Goal: Task Accomplishment & Management: Manage account settings

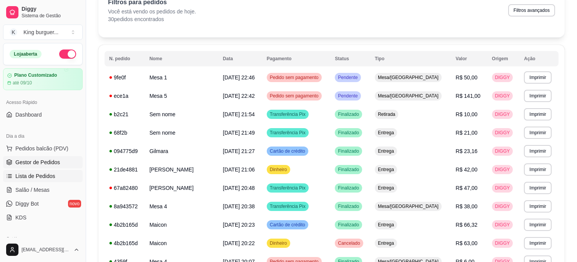
click at [45, 162] on span "Gestor de Pedidos" at bounding box center [37, 163] width 45 height 8
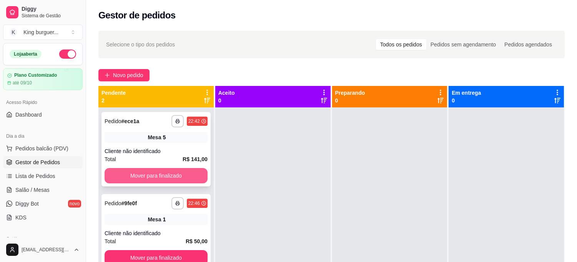
click at [182, 177] on button "Mover para finalizado" at bounding box center [155, 175] width 103 height 15
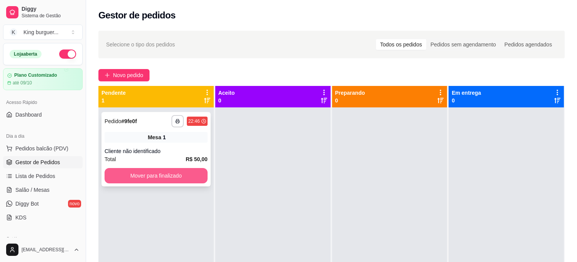
click at [190, 174] on button "Mover para finalizado" at bounding box center [155, 175] width 103 height 15
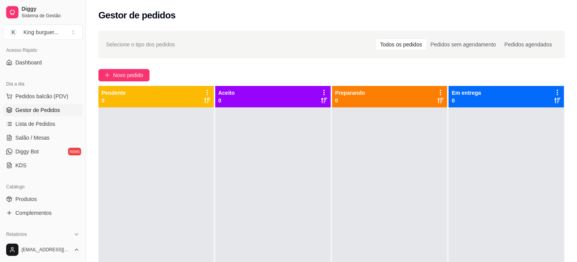
scroll to position [128, 0]
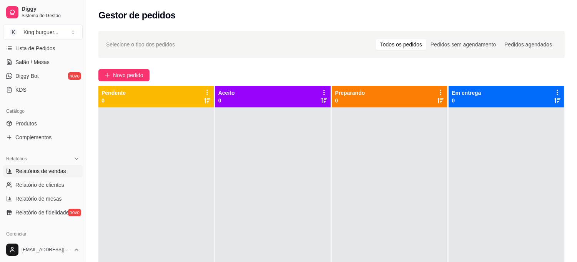
click at [58, 169] on span "Relatórios de vendas" at bounding box center [40, 171] width 51 height 8
select select "ALL"
select select "0"
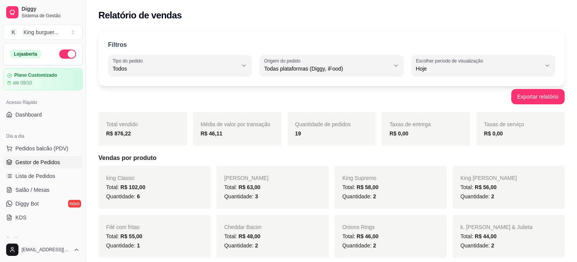
click at [51, 159] on span "Gestor de Pedidos" at bounding box center [37, 163] width 45 height 8
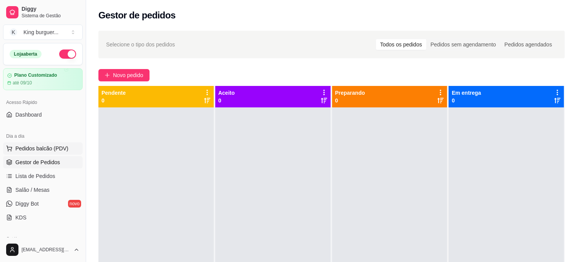
click at [37, 150] on span "Pedidos balcão (PDV)" at bounding box center [41, 149] width 53 height 8
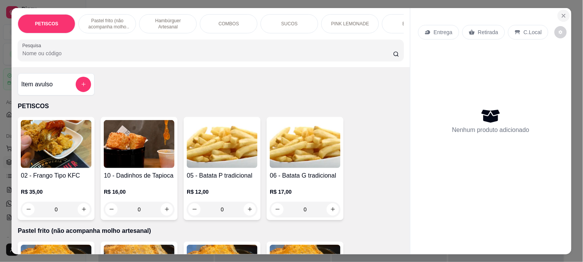
click at [561, 10] on button "Close" at bounding box center [563, 16] width 12 height 12
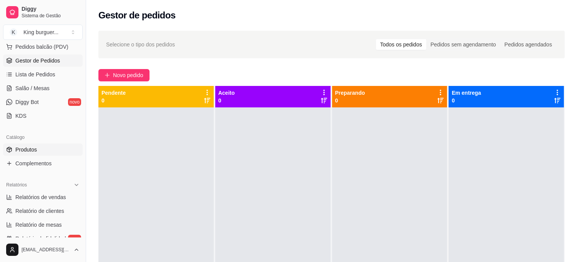
scroll to position [128, 0]
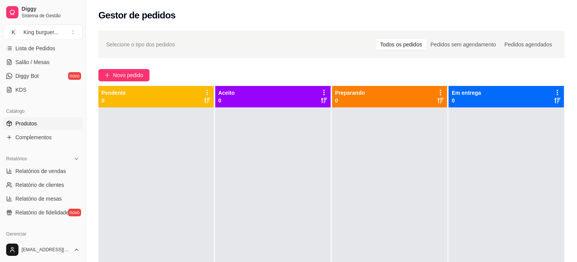
click at [35, 124] on span "Produtos" at bounding box center [26, 124] width 22 height 8
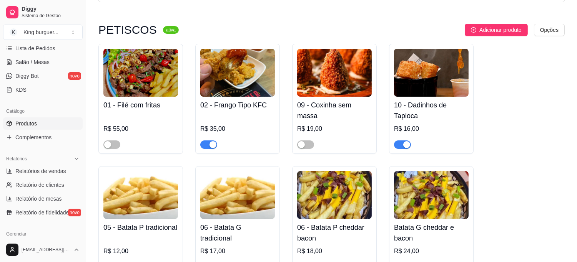
scroll to position [128, 0]
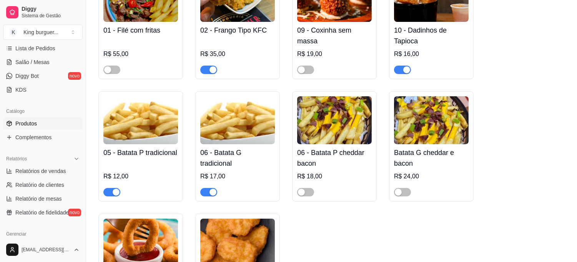
click at [107, 192] on span "button" at bounding box center [111, 192] width 17 height 8
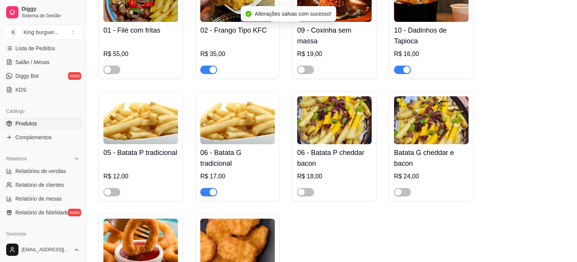
click at [208, 193] on span "button" at bounding box center [208, 192] width 17 height 8
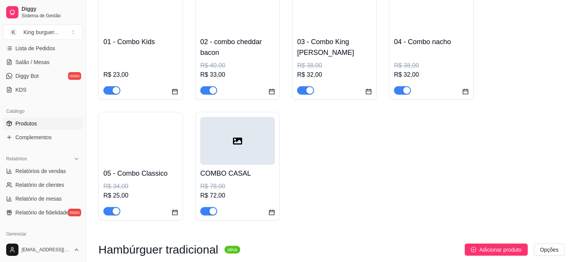
scroll to position [1579, 0]
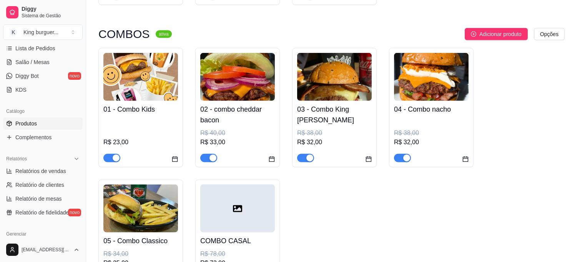
click at [108, 154] on span "button" at bounding box center [111, 158] width 17 height 8
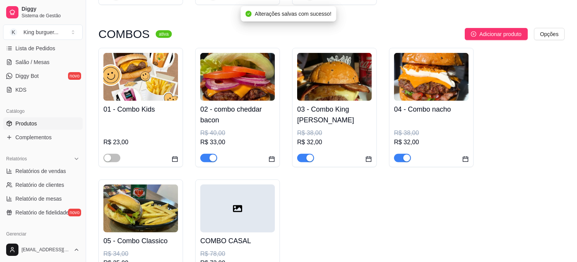
drag, startPoint x: 208, startPoint y: 128, endPoint x: 220, endPoint y: 130, distance: 12.0
click at [207, 154] on span "button" at bounding box center [208, 158] width 17 height 8
click at [303, 154] on span "button" at bounding box center [305, 158] width 17 height 8
click at [397, 154] on span "button" at bounding box center [402, 158] width 17 height 8
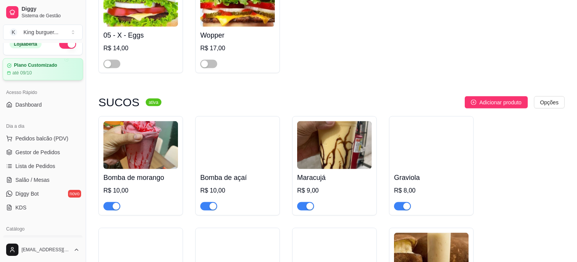
scroll to position [0, 0]
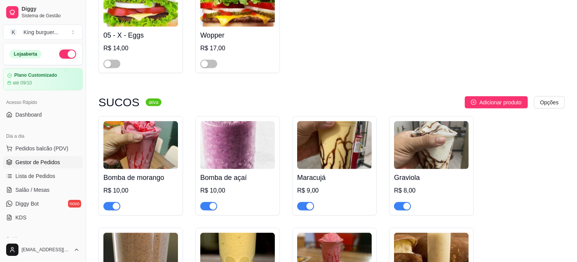
click at [38, 160] on span "Gestor de Pedidos" at bounding box center [37, 163] width 45 height 8
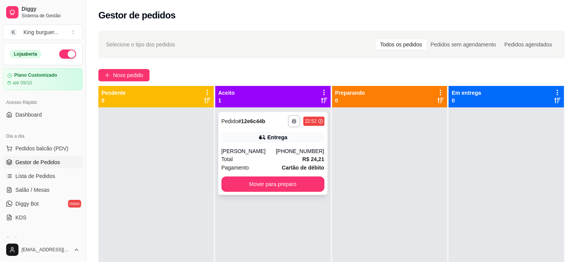
click at [258, 145] on div "**********" at bounding box center [272, 153] width 109 height 83
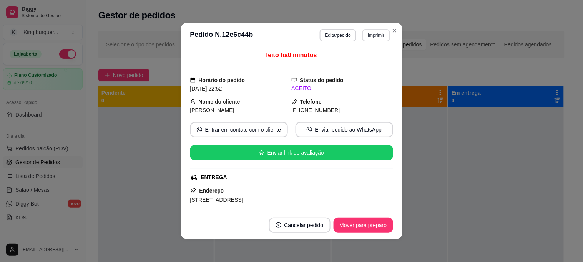
click at [370, 35] on button "Imprimir" at bounding box center [375, 35] width 27 height 12
click at [360, 60] on button "IMPRESSORA" at bounding box center [360, 62] width 56 height 12
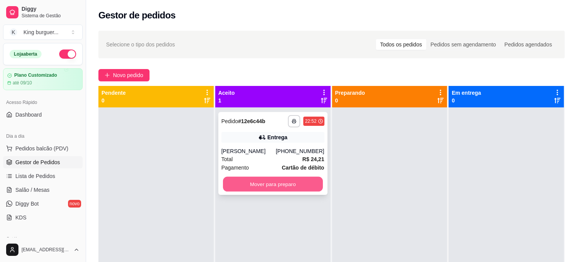
click at [270, 187] on button "Mover para preparo" at bounding box center [273, 184] width 100 height 15
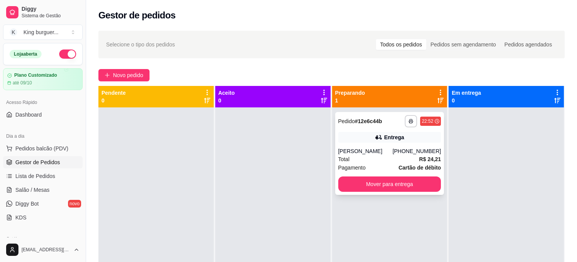
click at [402, 192] on div "**********" at bounding box center [389, 153] width 109 height 83
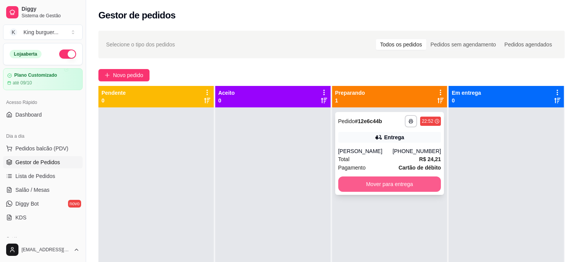
click at [409, 183] on button "Mover para entrega" at bounding box center [389, 184] width 103 height 15
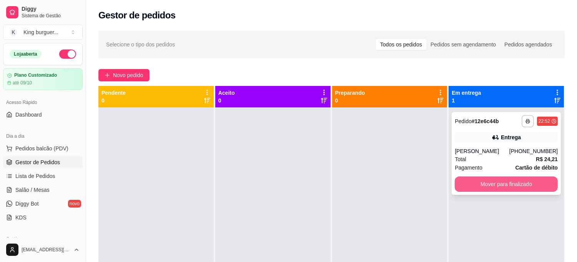
click at [499, 183] on button "Mover para finalizado" at bounding box center [505, 184] width 103 height 15
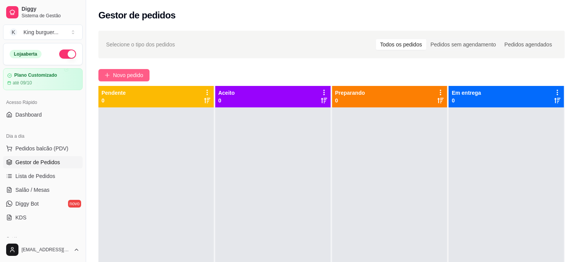
click at [125, 70] on button "Novo pedido" at bounding box center [123, 75] width 51 height 12
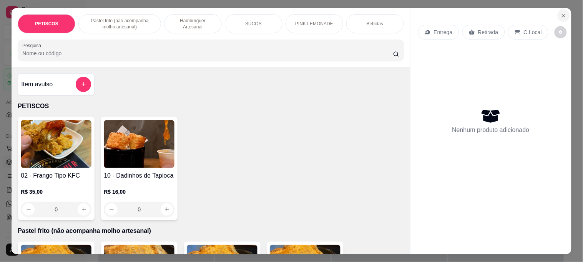
click at [562, 14] on icon "Close" at bounding box center [563, 15] width 3 height 3
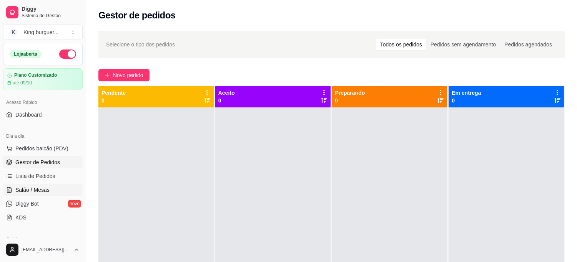
click at [45, 187] on span "Salão / Mesas" at bounding box center [32, 190] width 34 height 8
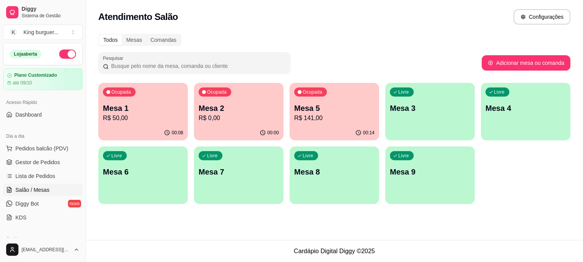
click at [236, 114] on p "R$ 0,00" at bounding box center [239, 118] width 80 height 9
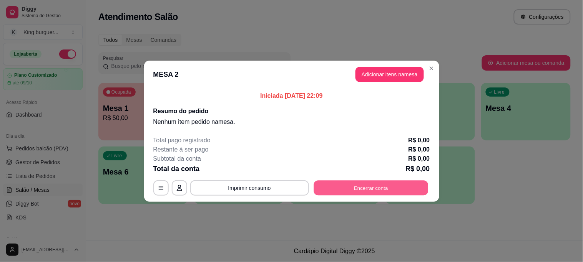
click at [367, 190] on button "Encerrar conta" at bounding box center [370, 188] width 114 height 15
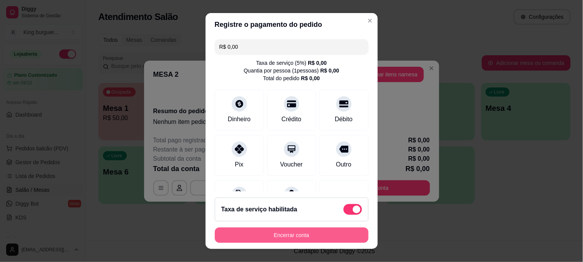
click at [308, 234] on button "Encerrar conta" at bounding box center [292, 235] width 154 height 15
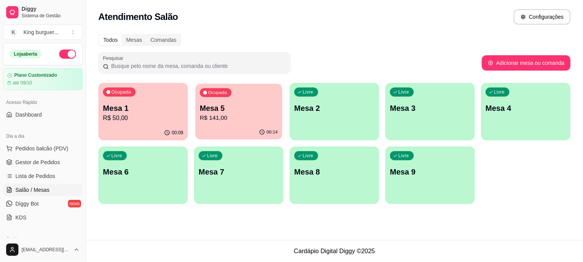
click at [210, 128] on div "00:14" at bounding box center [238, 132] width 87 height 15
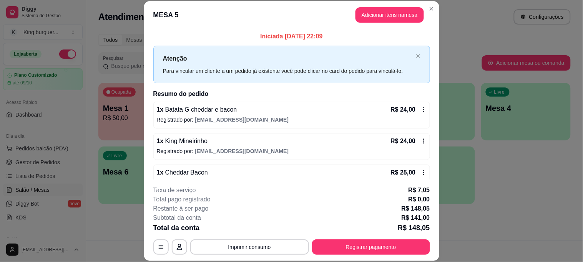
click at [412, 106] on div "R$ 24,00" at bounding box center [409, 109] width 36 height 9
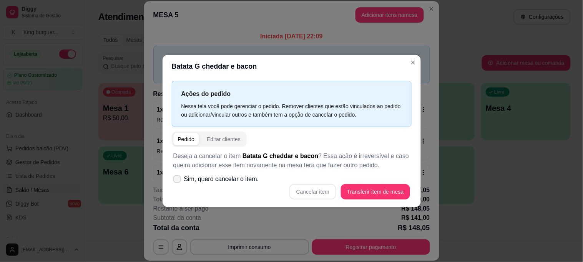
click at [247, 179] on span "Sim, quero cancelar o item." at bounding box center [221, 179] width 75 height 9
click at [178, 181] on input "Sim, quero cancelar o item." at bounding box center [175, 183] width 5 height 5
checkbox input "true"
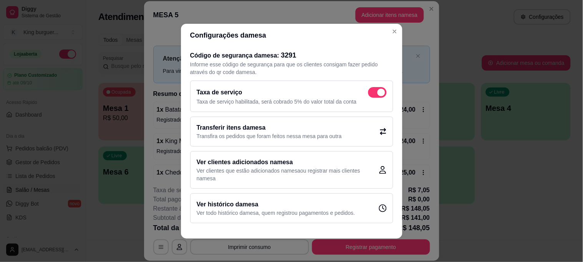
scroll to position [1, 0]
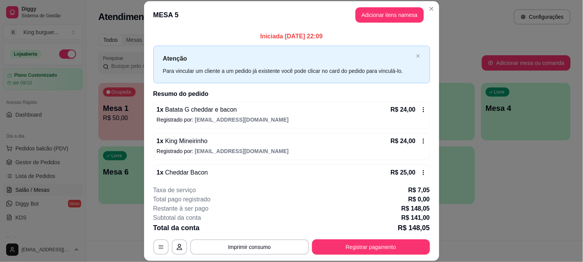
click at [420, 109] on icon at bounding box center [423, 110] width 6 height 6
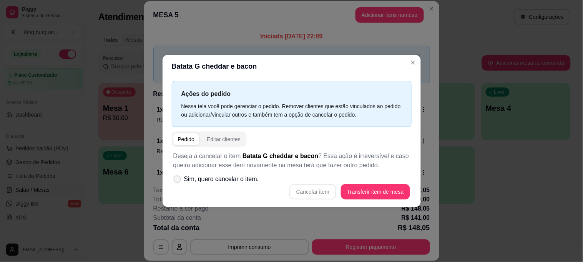
click at [217, 181] on span "Sim, quero cancelar o item." at bounding box center [221, 179] width 75 height 9
click at [178, 181] on input "Sim, quero cancelar o item." at bounding box center [175, 183] width 5 height 5
checkbox input "true"
click at [315, 192] on button "Cancelar item" at bounding box center [312, 191] width 47 height 15
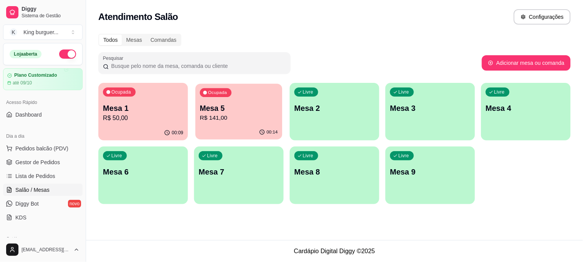
click at [220, 105] on p "Mesa 5" at bounding box center [239, 108] width 78 height 10
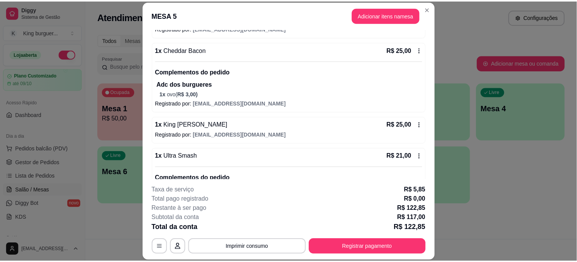
scroll to position [0, 0]
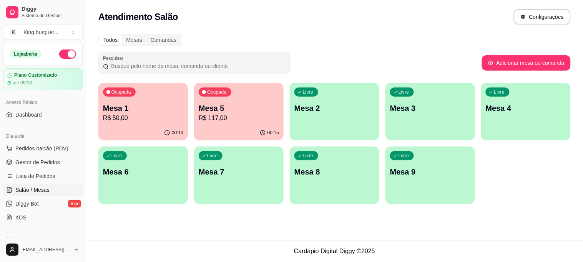
click at [219, 110] on p "Mesa 5" at bounding box center [239, 108] width 80 height 11
click at [54, 162] on span "Gestor de Pedidos" at bounding box center [37, 163] width 45 height 8
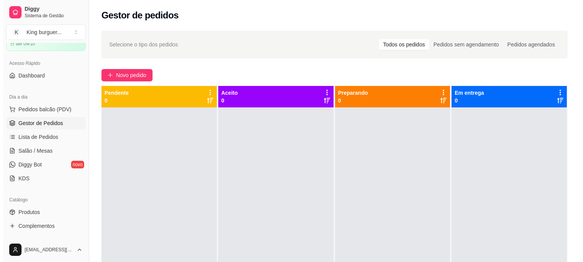
scroll to position [85, 0]
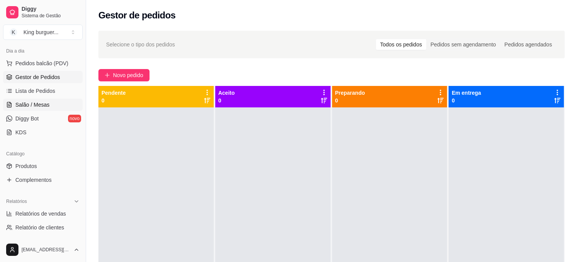
click at [50, 104] on link "Salão / Mesas" at bounding box center [43, 105] width 80 height 12
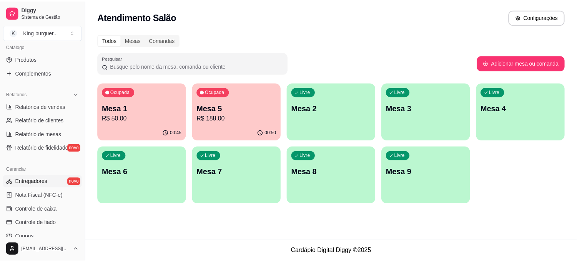
scroll to position [213, 0]
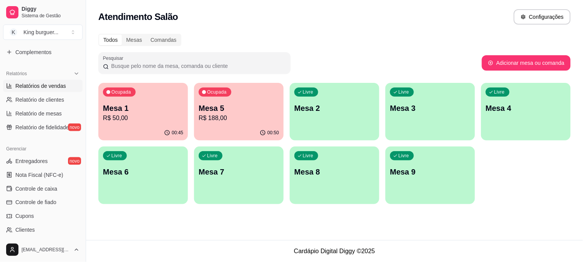
click at [55, 86] on span "Relatórios de vendas" at bounding box center [40, 86] width 51 height 8
select select "ALL"
select select "0"
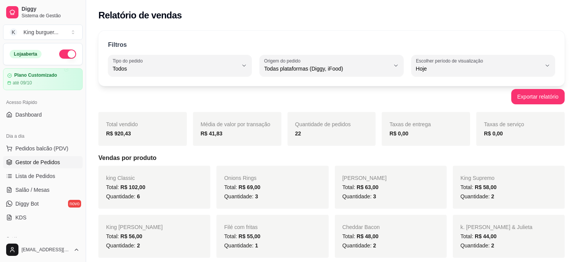
click at [36, 163] on span "Gestor de Pedidos" at bounding box center [37, 163] width 45 height 8
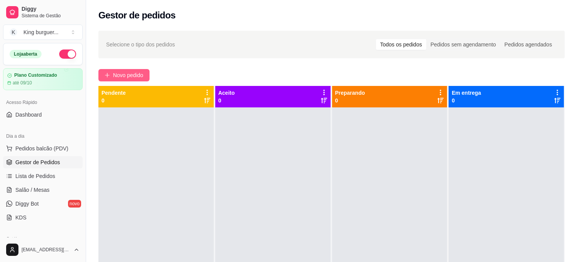
click at [141, 71] on span "Novo pedido" at bounding box center [128, 75] width 30 height 8
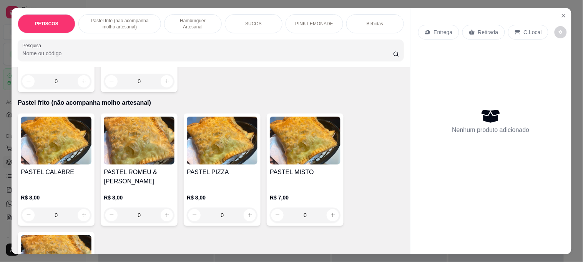
scroll to position [256, 0]
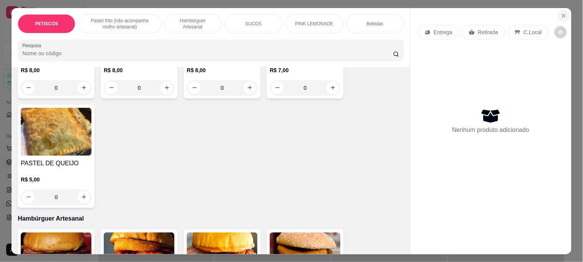
click at [560, 13] on icon "Close" at bounding box center [563, 16] width 6 height 6
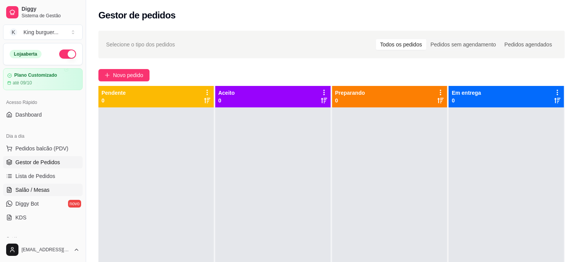
click at [28, 191] on span "Salão / Mesas" at bounding box center [32, 190] width 34 height 8
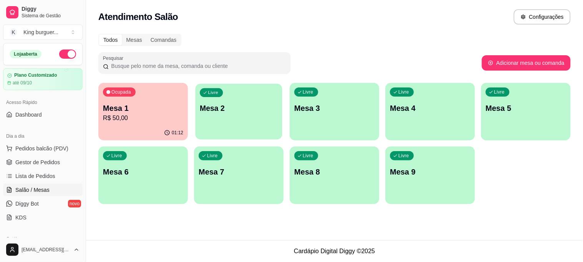
click at [261, 116] on div "Livre Mesa 2" at bounding box center [238, 107] width 87 height 47
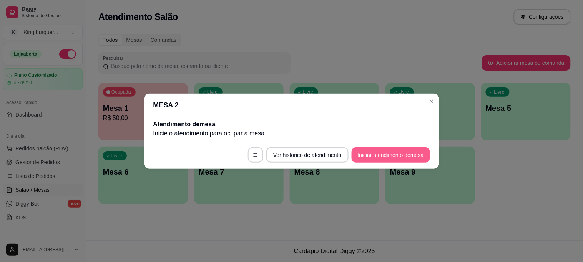
click at [370, 153] on button "Iniciar atendimento de mesa" at bounding box center [390, 155] width 78 height 15
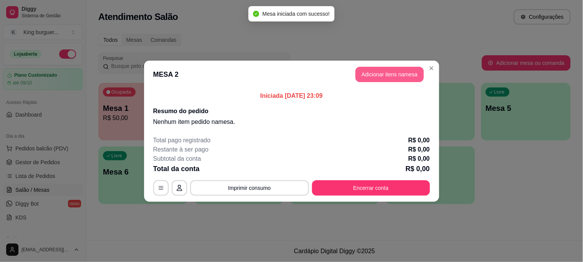
click at [366, 74] on button "Adicionar itens na mesa" at bounding box center [389, 74] width 68 height 15
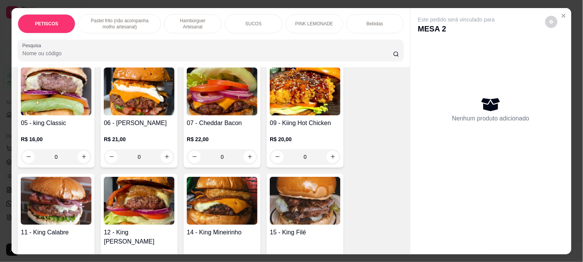
scroll to position [555, 0]
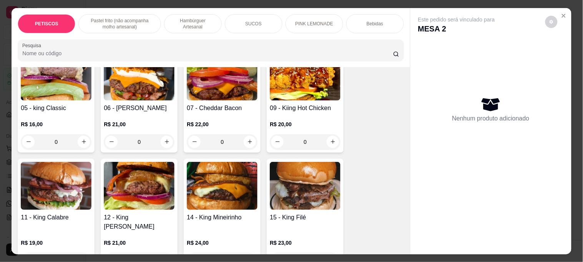
click at [54, 86] on img at bounding box center [56, 77] width 71 height 48
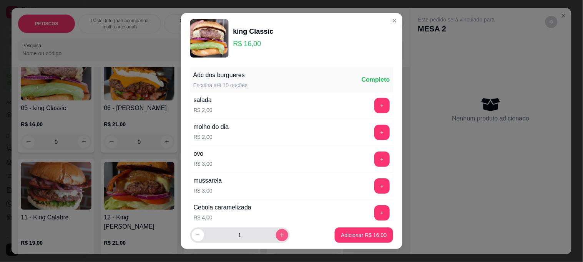
click at [279, 237] on icon "increase-product-quantity" at bounding box center [282, 235] width 6 height 6
type input "2"
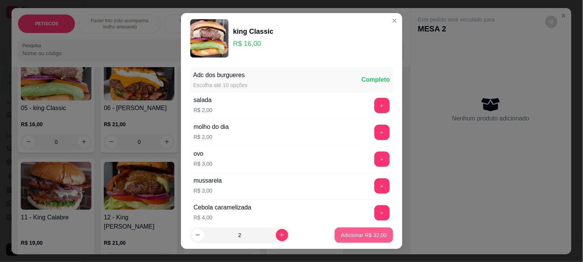
click at [341, 236] on p "Adicionar R$ 32,00" at bounding box center [364, 236] width 46 height 8
type input "2"
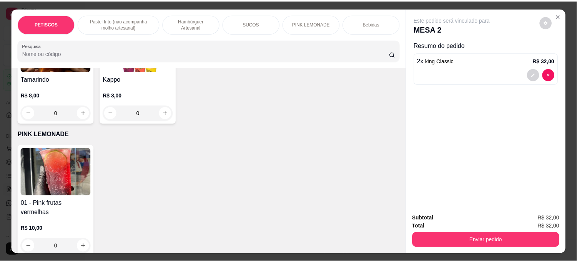
scroll to position [1494, 0]
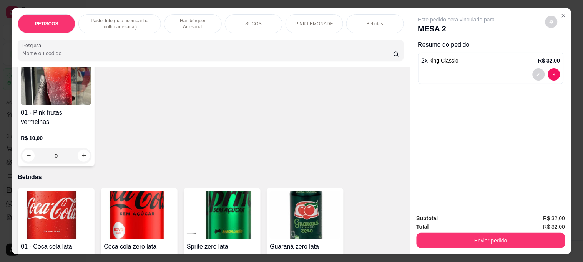
click at [152, 191] on img at bounding box center [139, 215] width 71 height 48
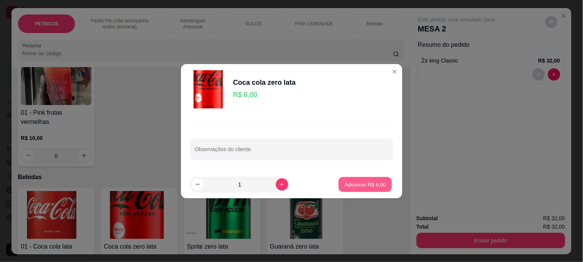
click at [364, 183] on p "Adicionar R$ 6,00" at bounding box center [365, 184] width 41 height 7
type input "1"
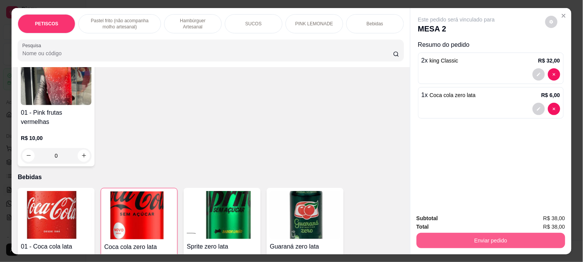
click at [438, 239] on button "Enviar pedido" at bounding box center [490, 240] width 149 height 15
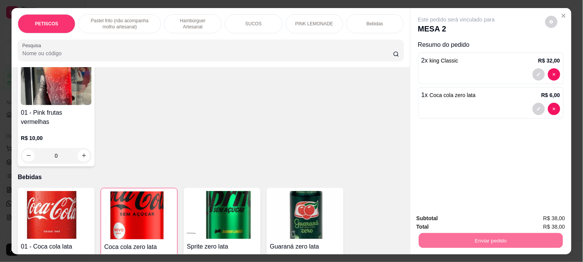
click at [487, 215] on button "Não registrar e enviar pedido" at bounding box center [465, 218] width 78 height 14
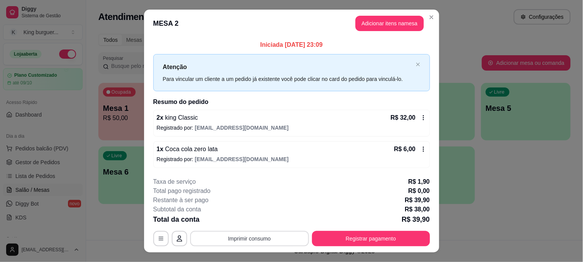
click at [266, 237] on button "Imprimir consumo" at bounding box center [249, 238] width 119 height 15
click at [255, 217] on button "IMPRESSORA" at bounding box center [249, 221] width 54 height 12
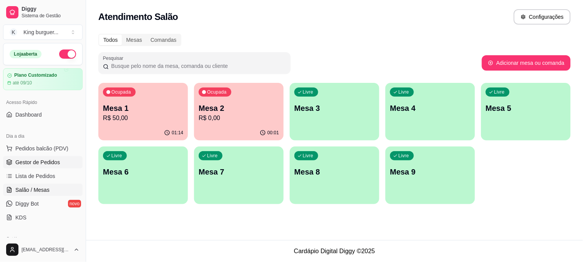
click at [50, 156] on link "Gestor de Pedidos" at bounding box center [43, 162] width 80 height 12
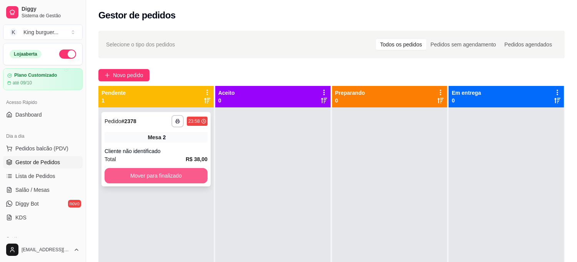
click at [159, 177] on button "Mover para finalizado" at bounding box center [155, 175] width 103 height 15
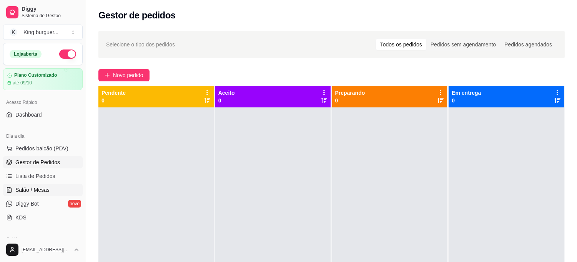
click at [45, 187] on span "Salão / Mesas" at bounding box center [32, 190] width 34 height 8
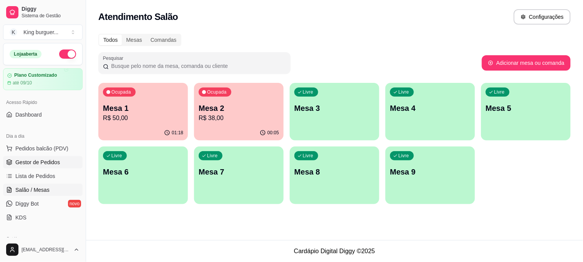
click at [45, 162] on span "Gestor de Pedidos" at bounding box center [37, 163] width 45 height 8
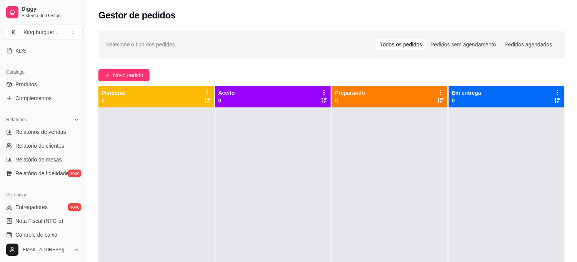
scroll to position [171, 0]
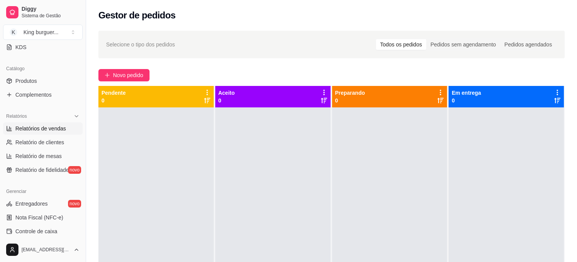
click at [56, 127] on span "Relatórios de vendas" at bounding box center [40, 129] width 51 height 8
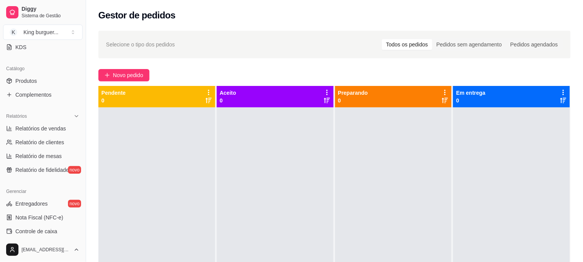
select select "ALL"
select select "0"
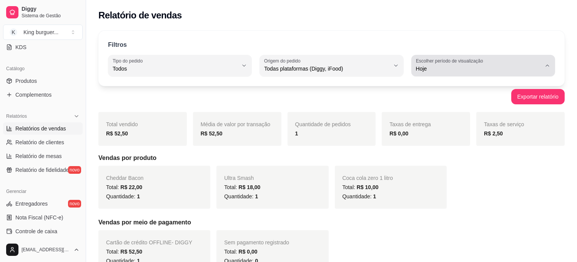
click at [552, 64] on button "Escolher período de visualização Hoje" at bounding box center [483, 66] width 144 height 22
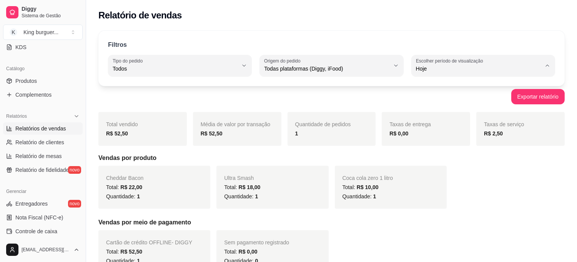
click at [459, 100] on span "Ontem" at bounding box center [479, 99] width 119 height 7
type input "1"
select select "1"
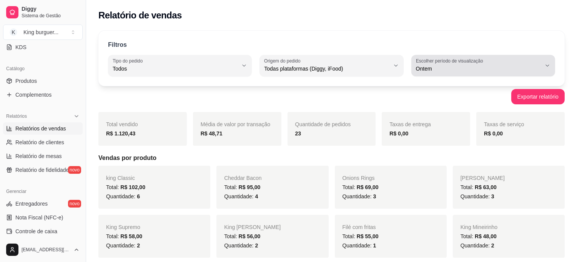
click at [530, 71] on span "Ontem" at bounding box center [478, 69] width 125 height 8
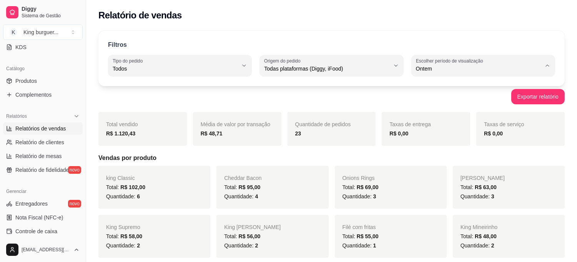
click at [473, 86] on span "Hoje" at bounding box center [479, 86] width 119 height 7
type input "0"
select select "0"
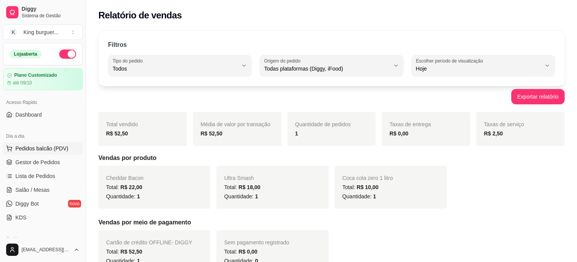
click at [40, 150] on span "Pedidos balcão (PDV)" at bounding box center [41, 149] width 53 height 8
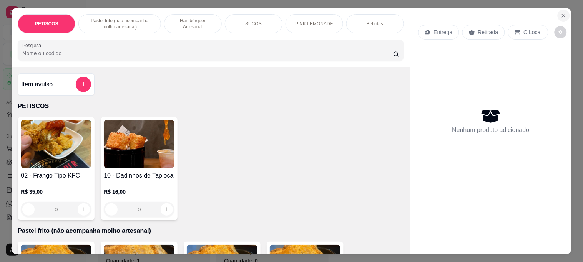
click at [557, 10] on button "Close" at bounding box center [563, 16] width 12 height 12
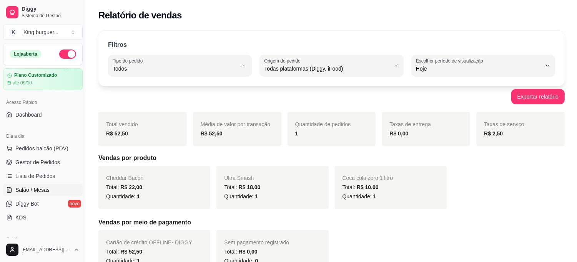
click at [51, 189] on link "Salão / Mesas" at bounding box center [43, 190] width 80 height 12
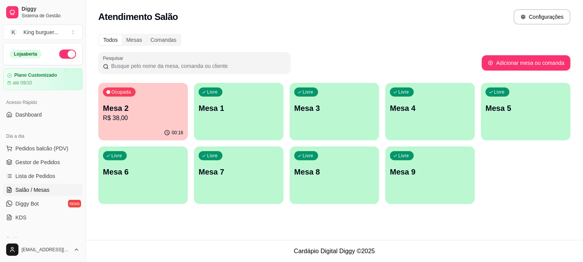
click at [247, 110] on p "Mesa 1" at bounding box center [239, 108] width 80 height 11
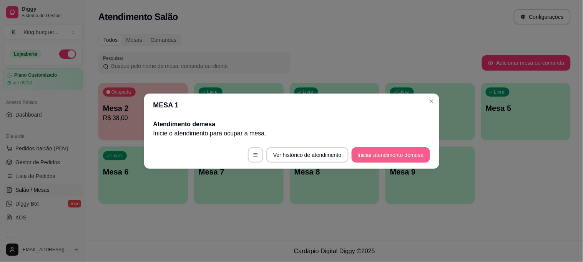
click at [371, 157] on button "Iniciar atendimento de mesa" at bounding box center [390, 155] width 78 height 15
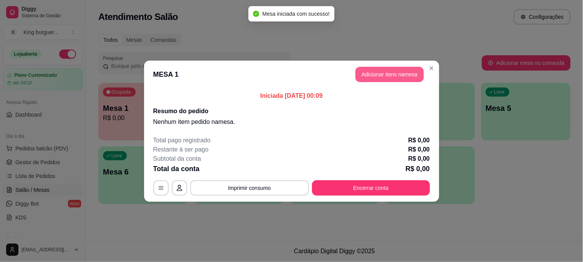
click at [393, 70] on button "Adicionar itens na mesa" at bounding box center [389, 74] width 68 height 15
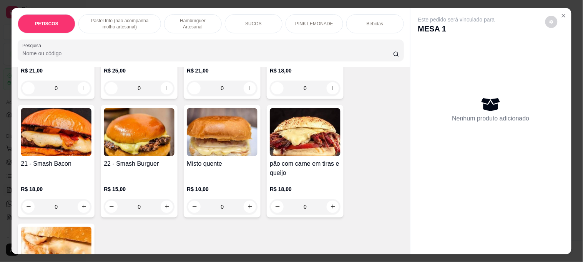
scroll to position [725, 0]
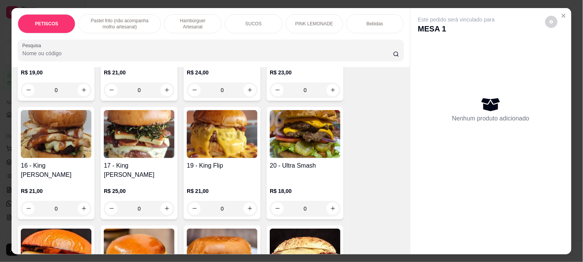
click at [332, 113] on img at bounding box center [305, 134] width 71 height 48
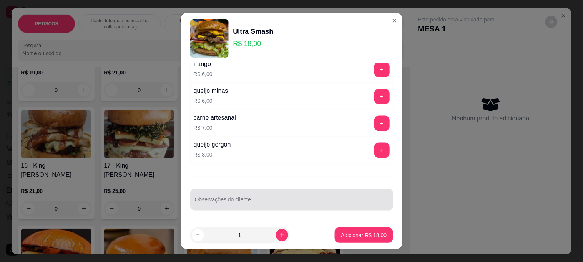
scroll to position [12, 0]
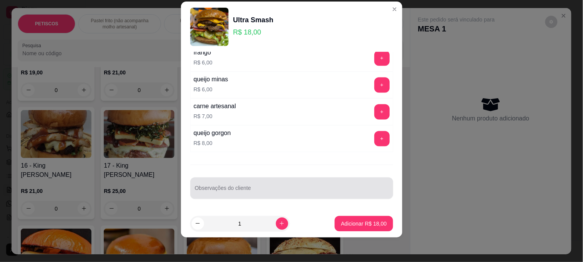
click at [216, 183] on div at bounding box center [292, 188] width 194 height 15
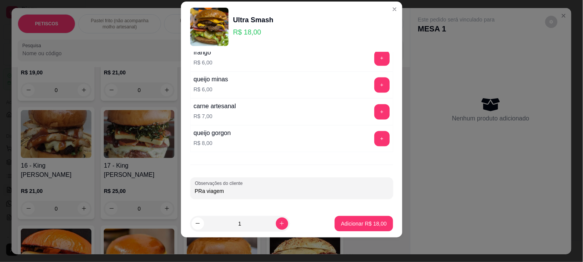
type input "PRa viagem"
click at [363, 218] on button "Adicionar R$ 18,00" at bounding box center [364, 223] width 56 height 15
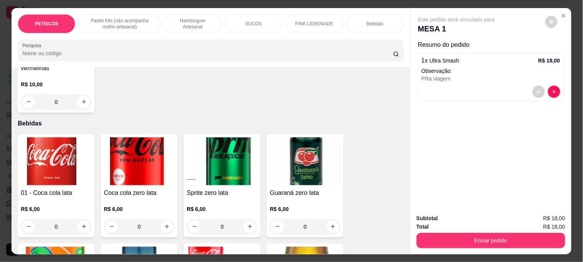
scroll to position [1579, 0]
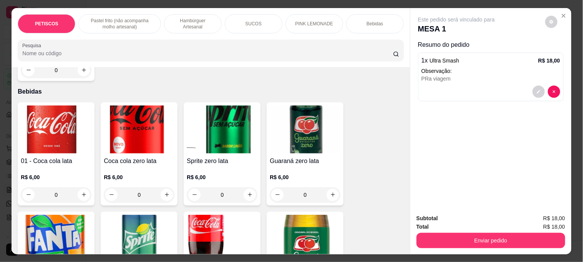
click at [136, 106] on img at bounding box center [139, 130] width 71 height 48
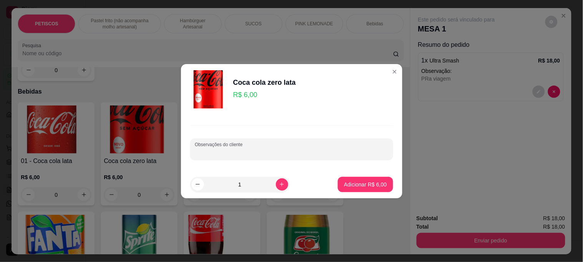
click at [211, 152] on input "Observações do cliente" at bounding box center [292, 153] width 194 height 8
type input "pra viagem"
click at [358, 187] on p "Adicionar R$ 6,00" at bounding box center [365, 184] width 41 height 7
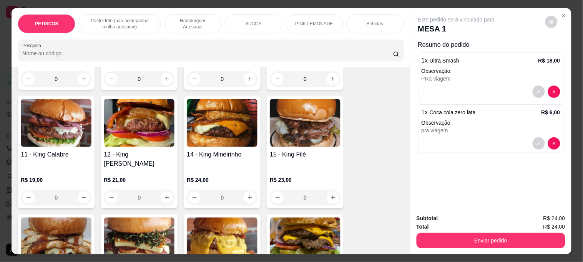
scroll to position [597, 0]
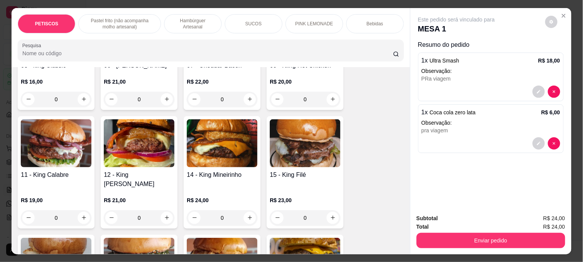
click at [302, 140] on img at bounding box center [305, 143] width 71 height 48
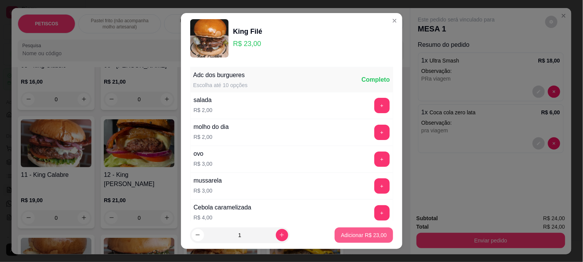
click at [376, 232] on p "Adicionar R$ 23,00" at bounding box center [364, 236] width 46 height 8
type input "1"
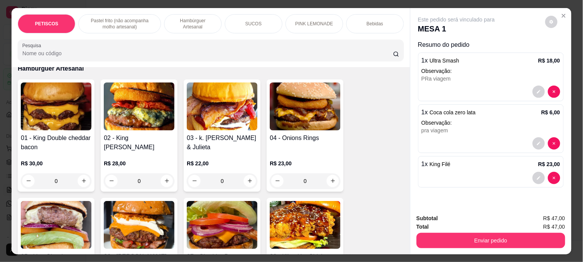
scroll to position [384, 0]
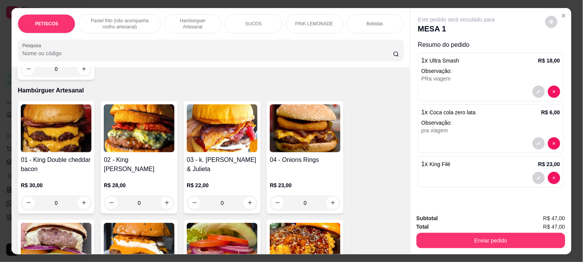
click at [61, 116] on img at bounding box center [56, 128] width 71 height 48
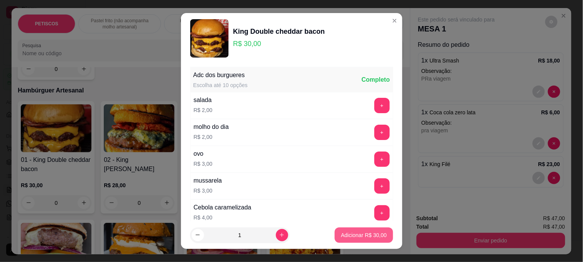
click at [351, 235] on p "Adicionar R$ 30,00" at bounding box center [364, 236] width 46 height 8
type input "1"
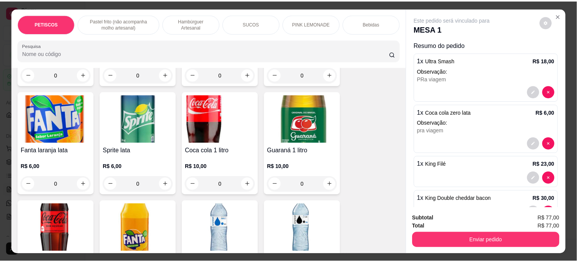
scroll to position [1729, 0]
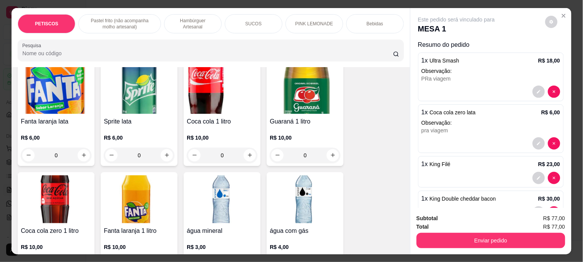
click at [54, 176] on img at bounding box center [56, 200] width 71 height 48
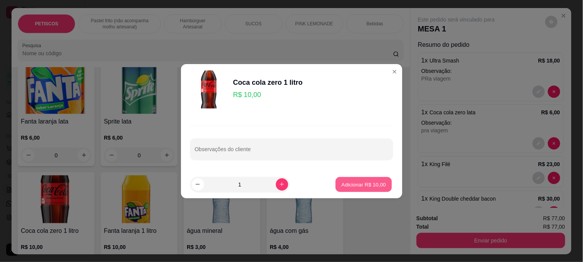
click at [362, 188] on button "Adicionar R$ 10,00" at bounding box center [364, 184] width 56 height 15
type input "1"
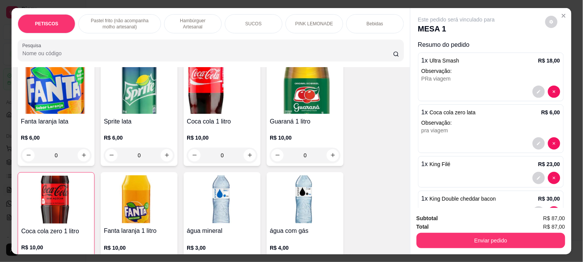
click at [434, 248] on div "Subtotal R$ 87,00 Total R$ 87,00 Enviar pedido" at bounding box center [490, 231] width 161 height 46
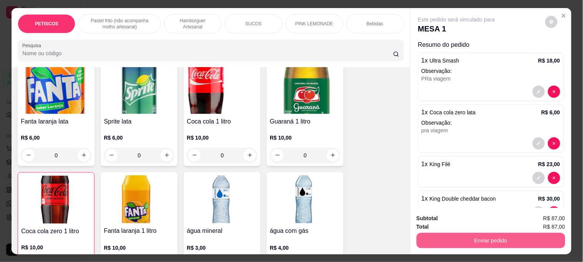
click at [430, 240] on button "Enviar pedido" at bounding box center [490, 240] width 149 height 15
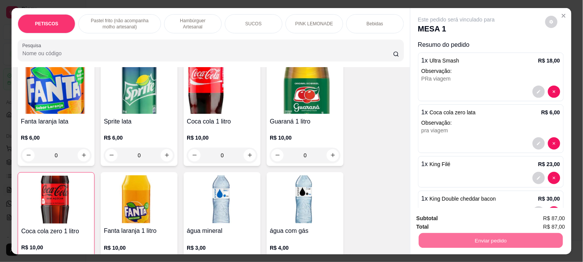
click at [431, 218] on button "Não registrar e enviar pedido" at bounding box center [465, 218] width 78 height 14
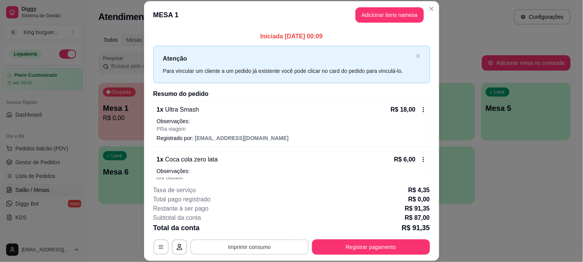
click at [255, 251] on button "Imprimir consumo" at bounding box center [249, 247] width 119 height 15
click at [260, 229] on button "IMPRESSORA" at bounding box center [249, 230] width 56 height 12
click at [271, 243] on button "Imprimir consumo" at bounding box center [249, 247] width 119 height 15
click at [319, 89] on div "Iniciada [DATE] 00:09 Atenção Para vincular um cliente a um pedido já existente…" at bounding box center [291, 161] width 277 height 259
click at [338, 245] on button "Registrar pagamento" at bounding box center [371, 247] width 118 height 15
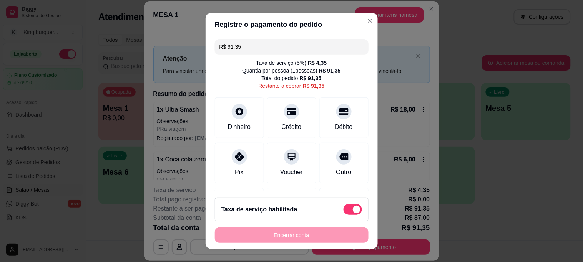
click at [343, 209] on span at bounding box center [352, 209] width 18 height 11
click at [343, 211] on input "checkbox" at bounding box center [345, 213] width 5 height 5
checkbox input "true"
type input "R$ 87,00"
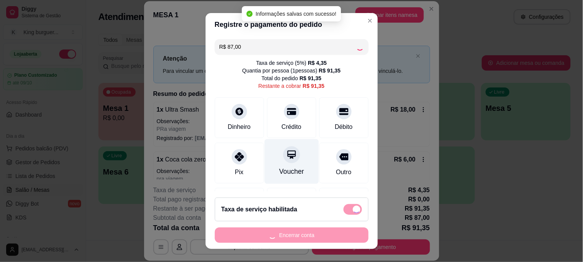
checkbox input "false"
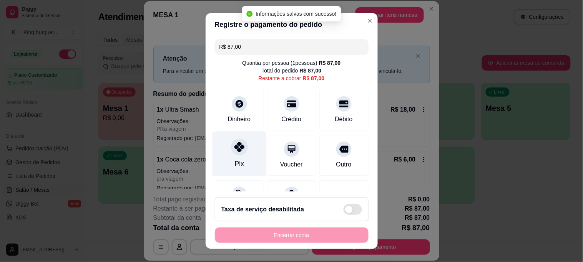
click at [234, 144] on icon at bounding box center [239, 147] width 10 height 10
type input "R$ 0,00"
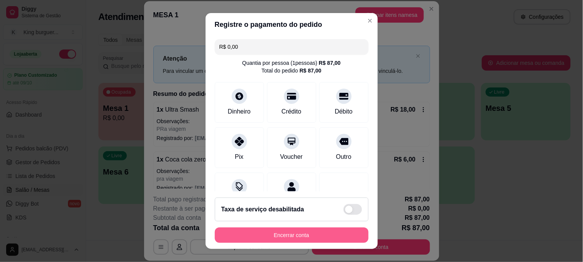
click at [318, 228] on button "Encerrar conta" at bounding box center [292, 235] width 154 height 15
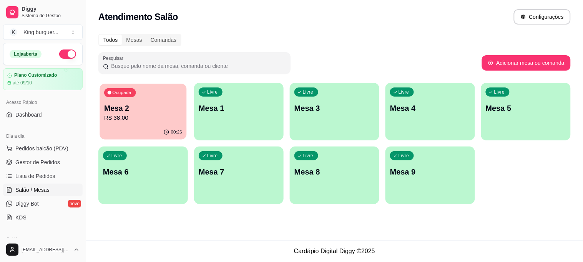
click at [156, 103] on p "Mesa 2" at bounding box center [143, 108] width 78 height 10
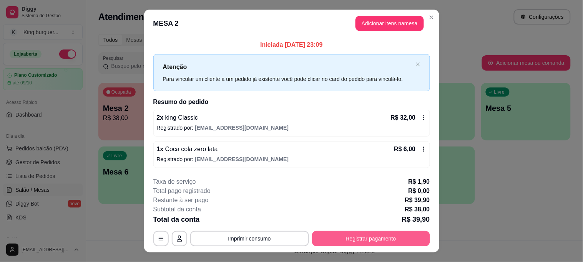
click at [390, 232] on button "Registrar pagamento" at bounding box center [371, 238] width 118 height 15
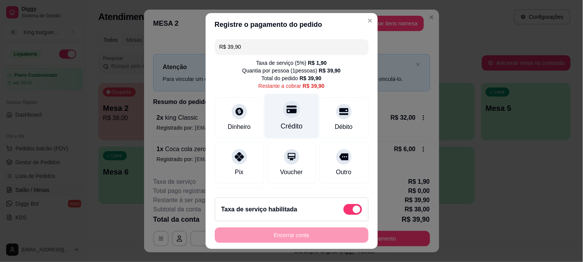
click at [283, 117] on div at bounding box center [291, 109] width 17 height 17
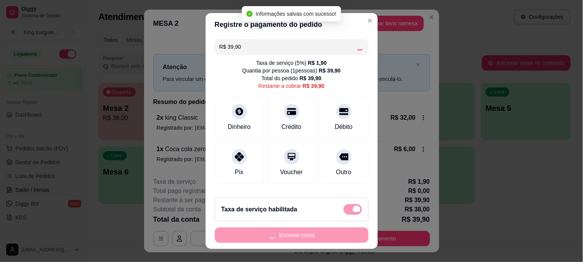
type input "R$ 0,00"
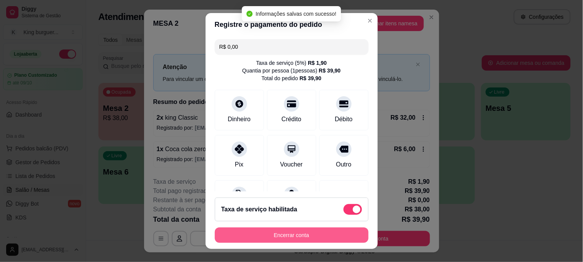
click at [312, 239] on button "Encerrar conta" at bounding box center [292, 235] width 154 height 15
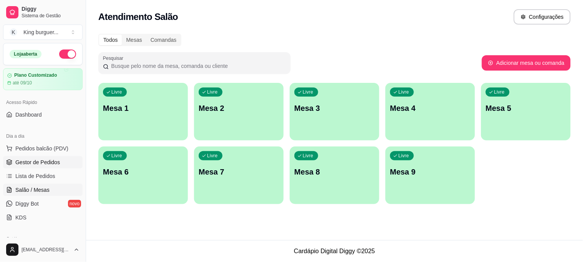
click at [49, 159] on span "Gestor de Pedidos" at bounding box center [37, 163] width 45 height 8
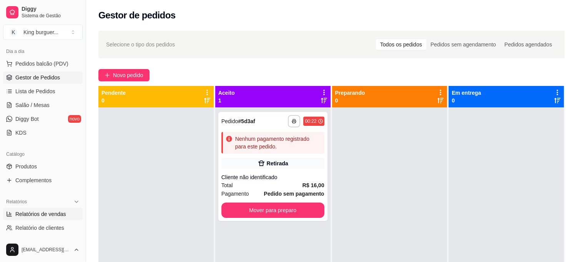
scroll to position [85, 0]
click at [61, 215] on span "Relatórios de vendas" at bounding box center [40, 214] width 51 height 8
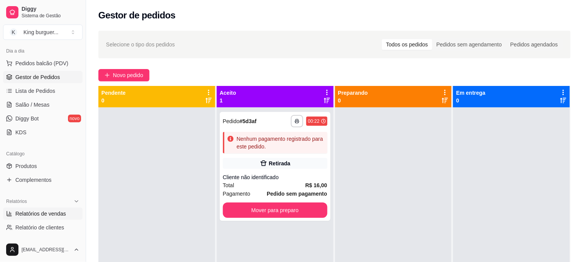
select select "ALL"
select select "0"
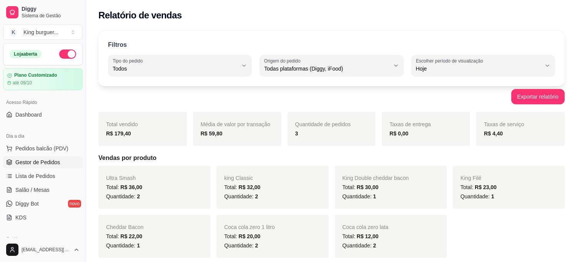
click at [49, 162] on span "Gestor de Pedidos" at bounding box center [37, 163] width 45 height 8
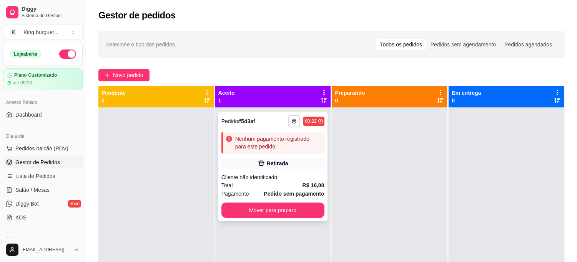
click at [315, 158] on div "Retirada" at bounding box center [272, 163] width 103 height 11
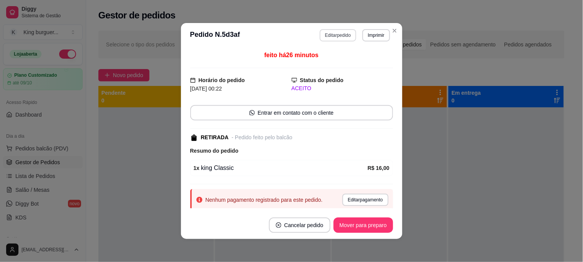
click at [335, 33] on button "Editar pedido" at bounding box center [338, 35] width 36 height 12
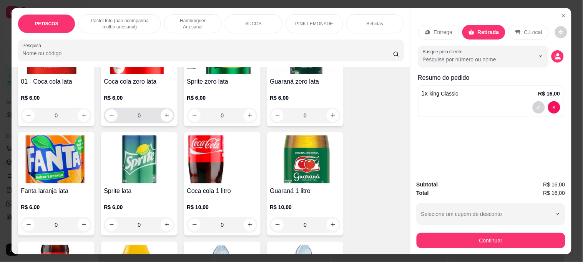
scroll to position [1579, 0]
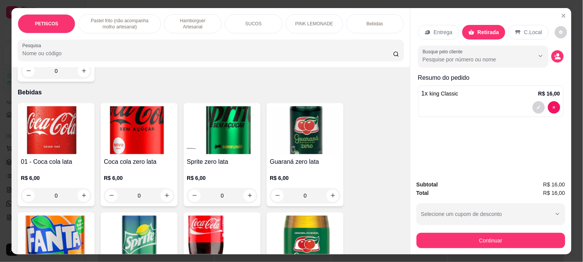
click at [50, 106] on img at bounding box center [56, 130] width 71 height 48
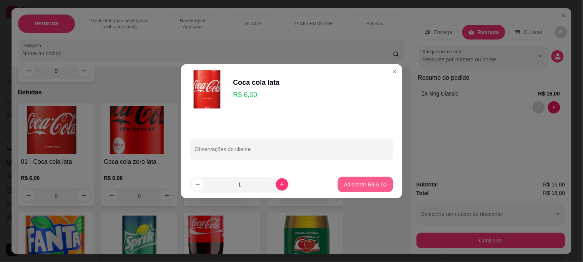
click at [362, 182] on p "Adicionar R$ 6,00" at bounding box center [365, 185] width 43 height 8
type input "1"
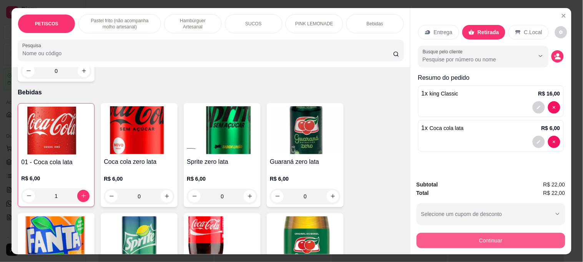
click at [424, 237] on button "Continuar" at bounding box center [490, 240] width 149 height 15
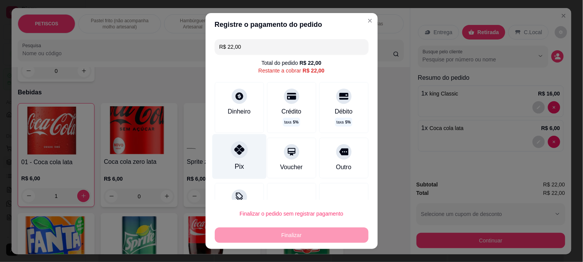
drag, startPoint x: 233, startPoint y: 152, endPoint x: 255, endPoint y: 165, distance: 26.0
click at [234, 152] on icon at bounding box center [239, 150] width 10 height 10
type input "R$ 0,00"
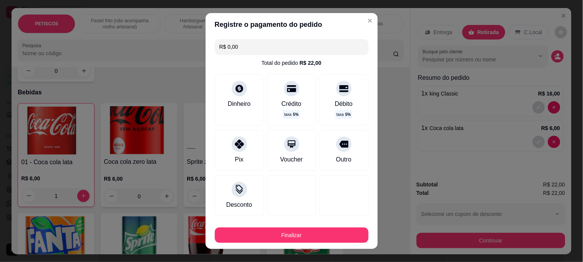
click at [304, 243] on footer "Finalizar" at bounding box center [292, 234] width 172 height 31
click at [304, 240] on button "Finalizar" at bounding box center [292, 235] width 154 height 15
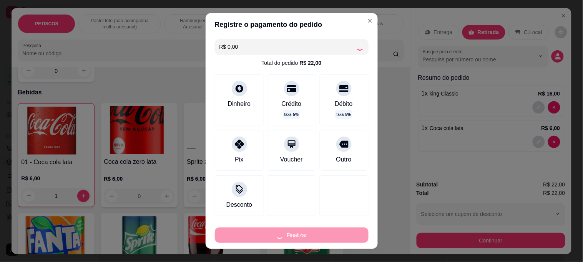
type input "0"
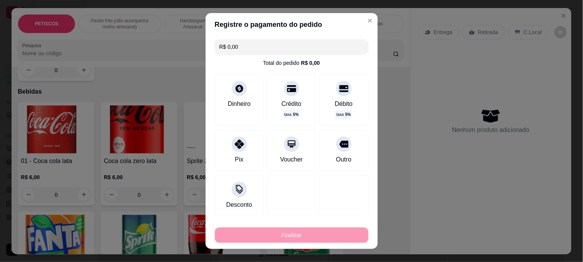
type input "-R$ 22,00"
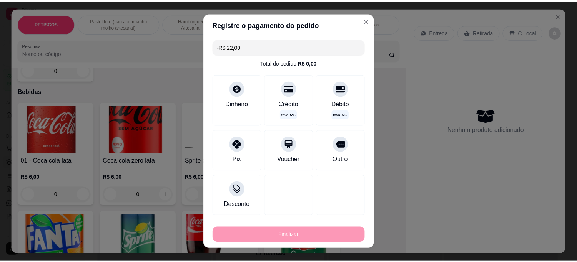
scroll to position [1578, 0]
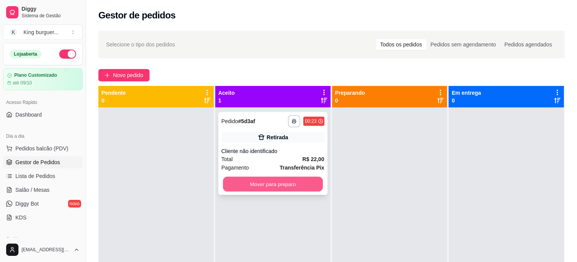
click at [307, 182] on button "Mover para preparo" at bounding box center [273, 184] width 100 height 15
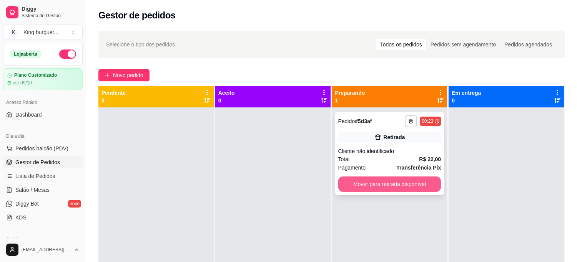
click at [338, 182] on button "Mover para retirada disponível" at bounding box center [389, 184] width 103 height 15
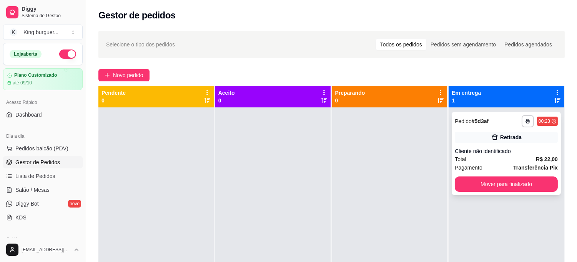
click at [454, 180] on button "Mover para finalizado" at bounding box center [505, 184] width 103 height 15
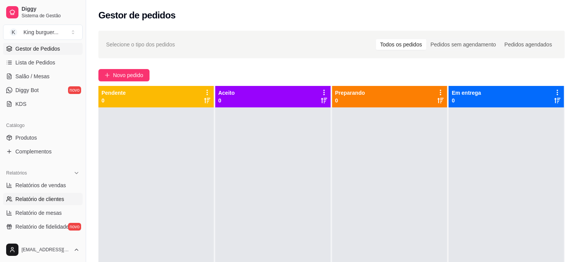
scroll to position [128, 0]
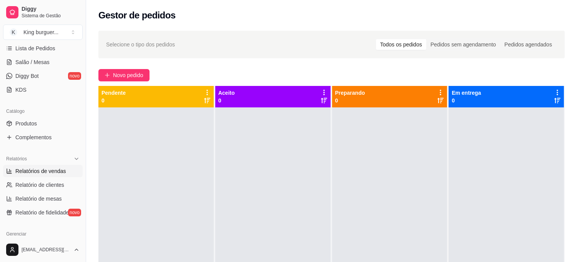
click at [55, 165] on link "Relatórios de vendas" at bounding box center [43, 171] width 80 height 12
select select "ALL"
select select "0"
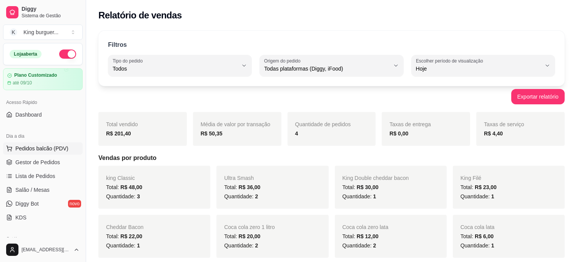
click at [48, 148] on span "Pedidos balcão (PDV)" at bounding box center [41, 149] width 53 height 8
